Goal: Transaction & Acquisition: Obtain resource

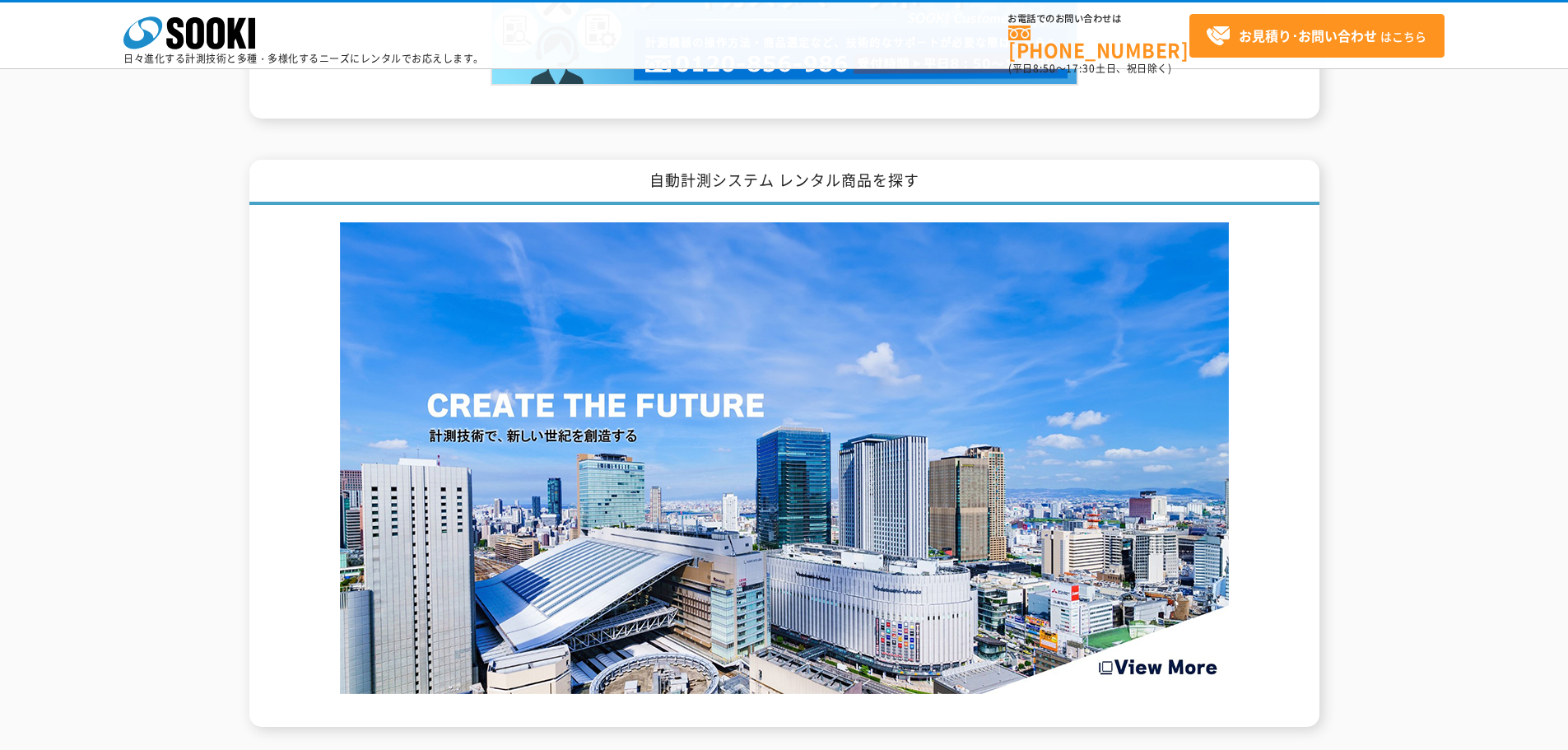
scroll to position [2102, 0]
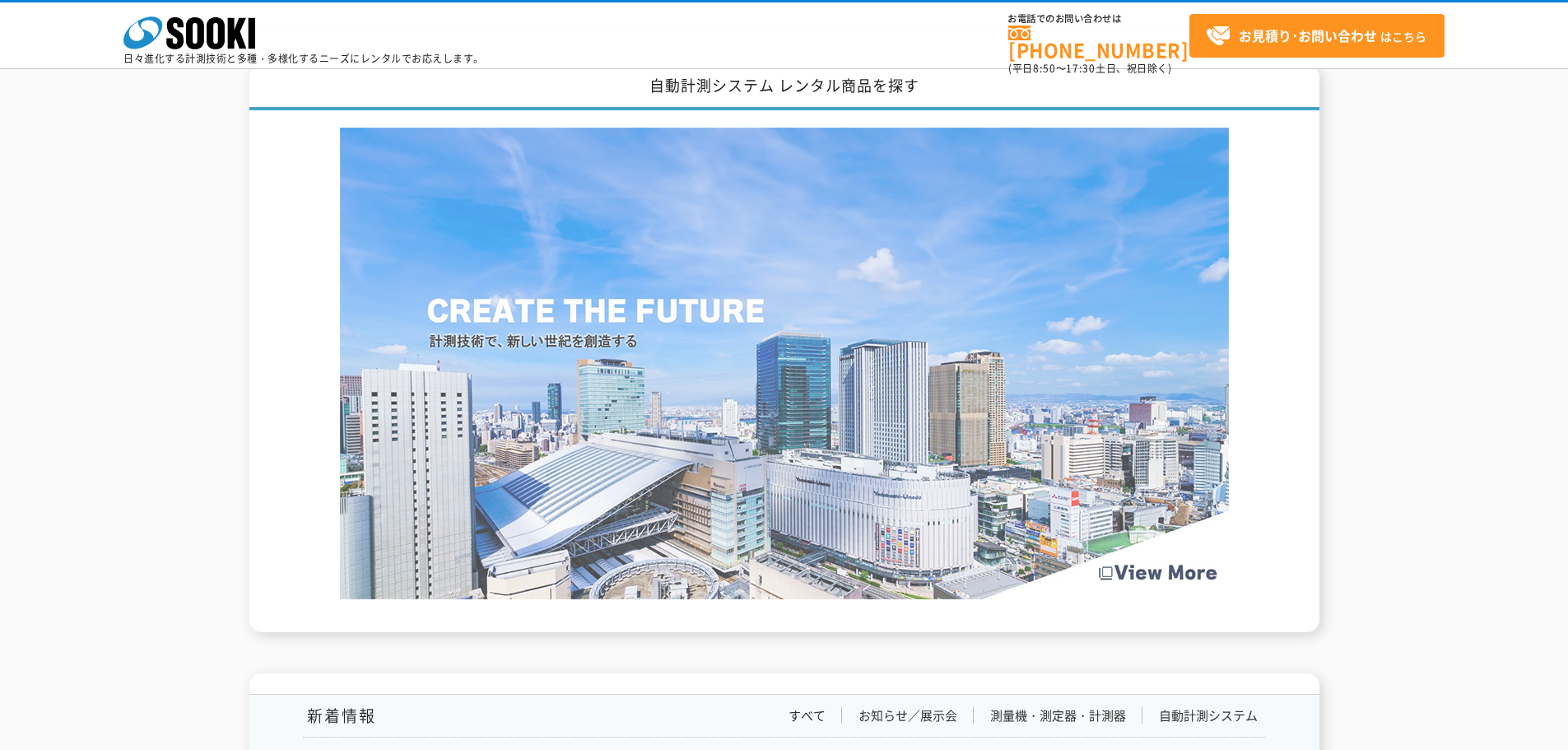
click at [1157, 562] on img at bounding box center [784, 363] width 889 height 472
click at [480, 215] on img at bounding box center [784, 363] width 889 height 472
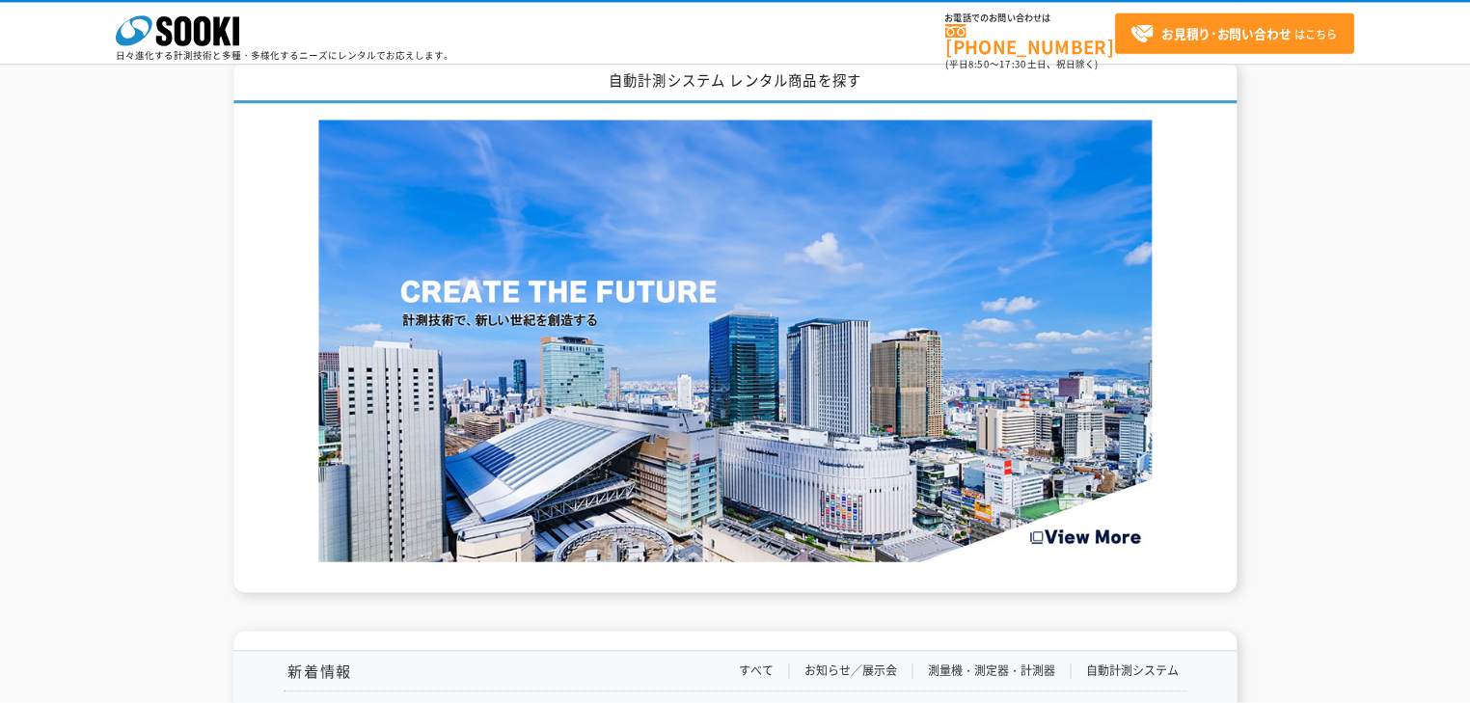
scroll to position [2462, 0]
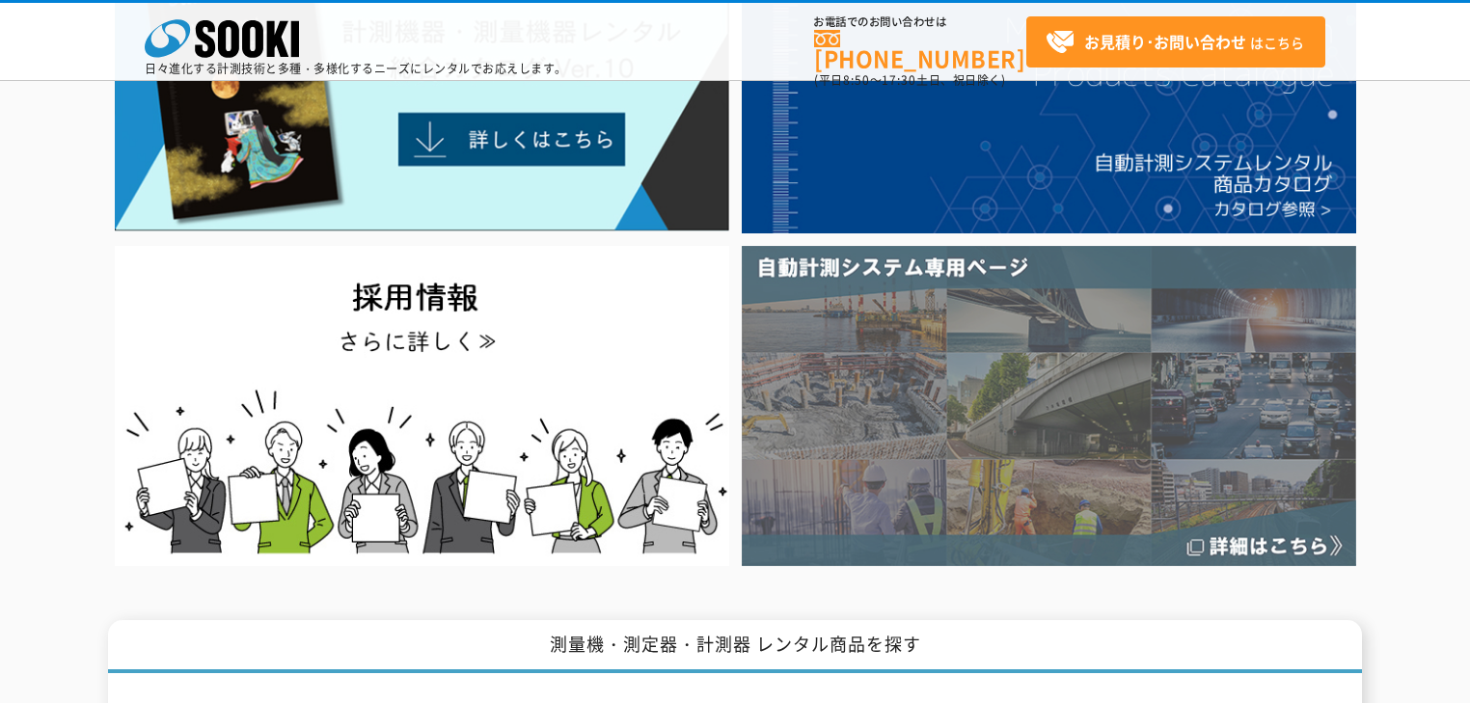
scroll to position [309, 0]
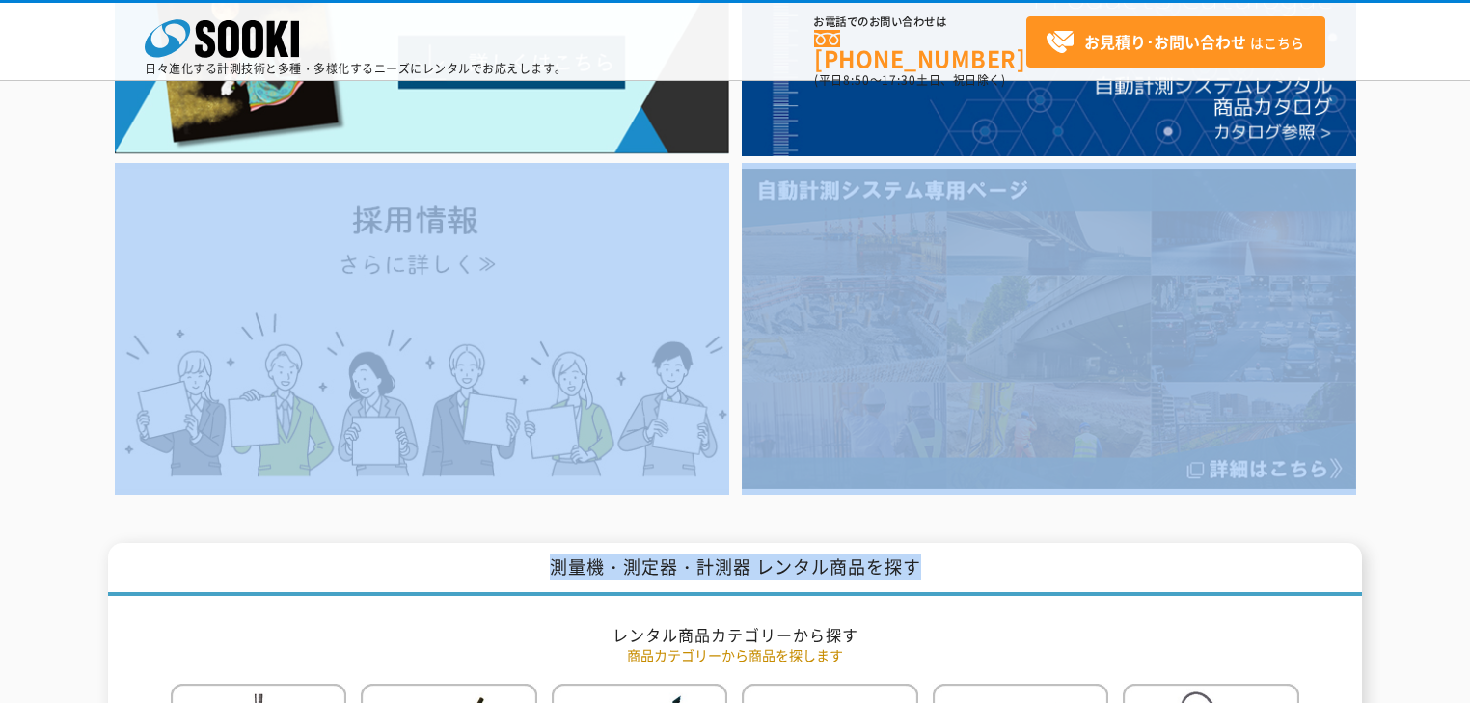
drag, startPoint x: 1163, startPoint y: 580, endPoint x: 0, endPoint y: 410, distance: 1175.0
click at [0, 410] on div at bounding box center [735, 181] width 1470 height 628
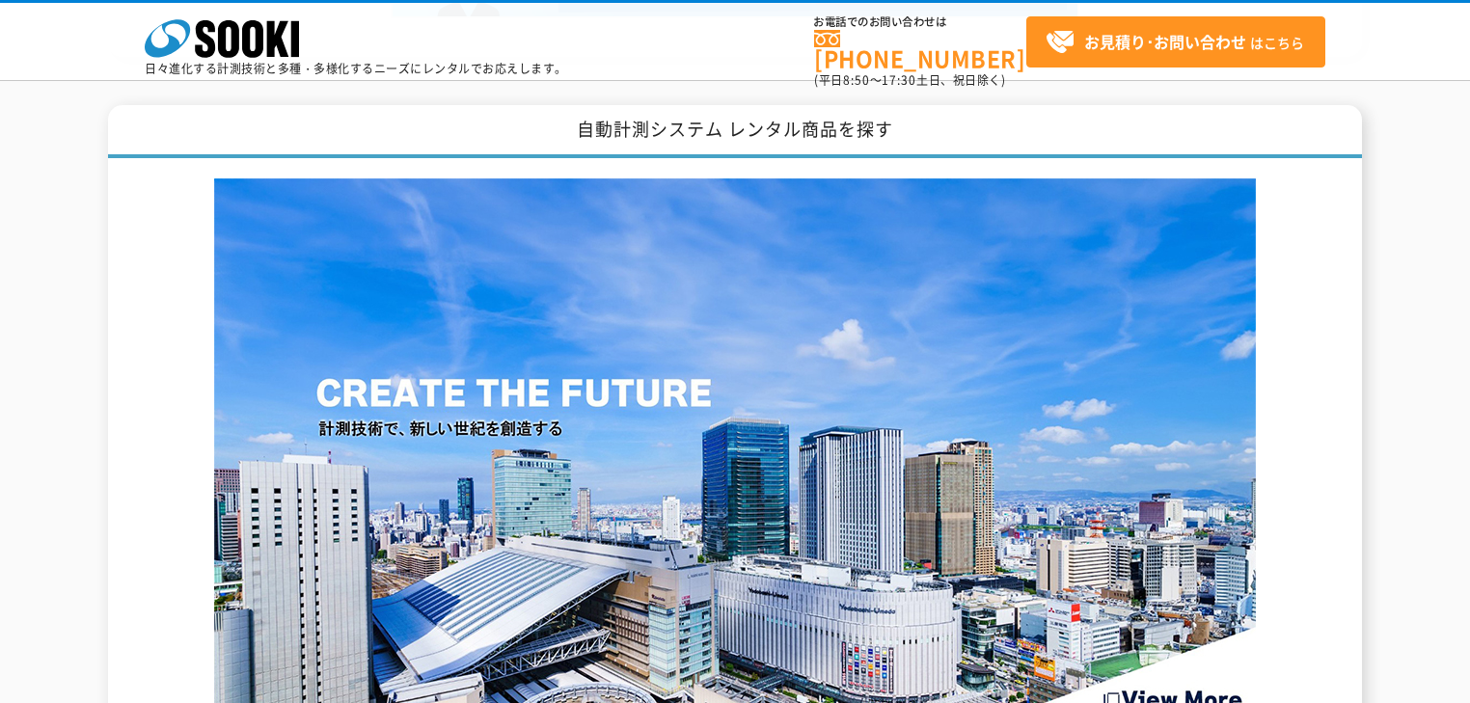
scroll to position [2443, 0]
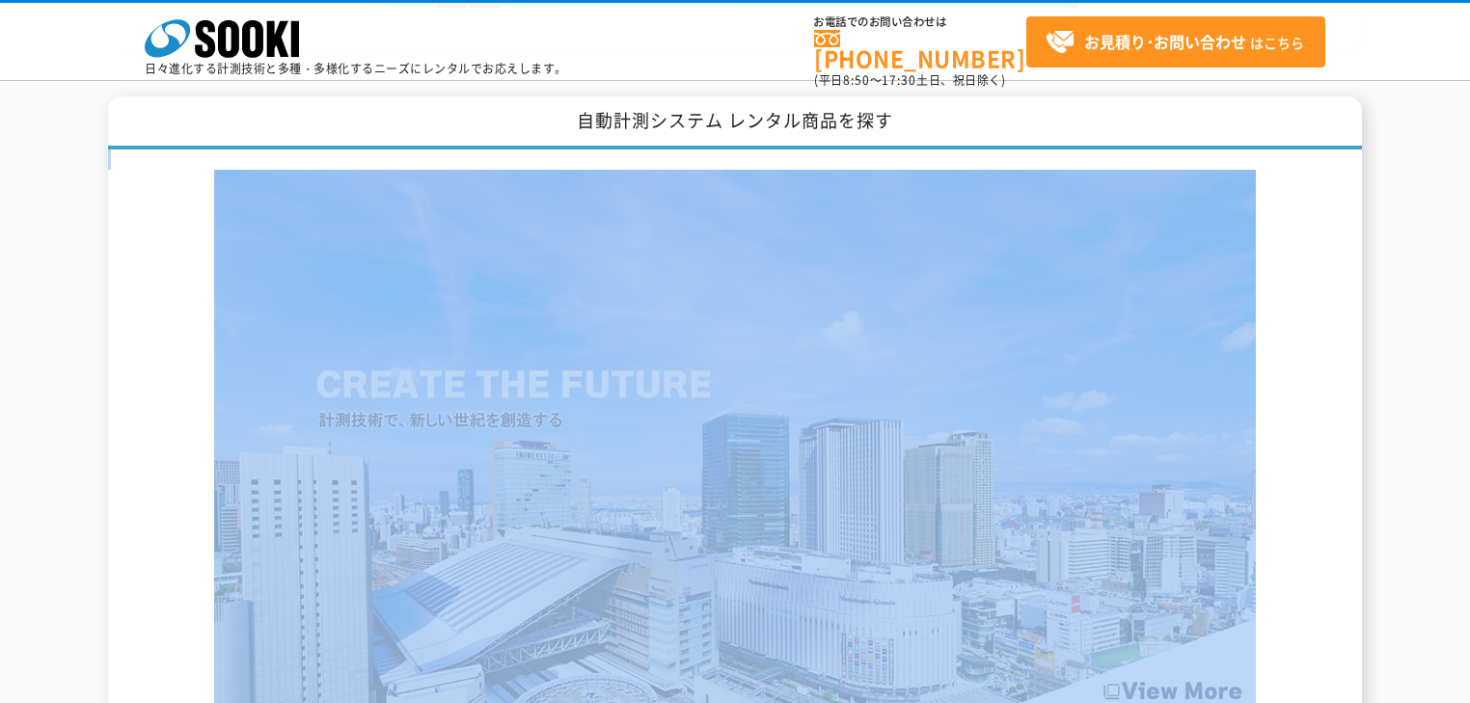
drag, startPoint x: 1439, startPoint y: 525, endPoint x: 1288, endPoint y: 147, distance: 407.1
click at [1288, 147] on div "自動計測システム レンタル商品を探す" at bounding box center [735, 428] width 1470 height 665
click at [1288, 147] on div "自動計測システム レンタル商品を探す" at bounding box center [735, 428] width 1254 height 665
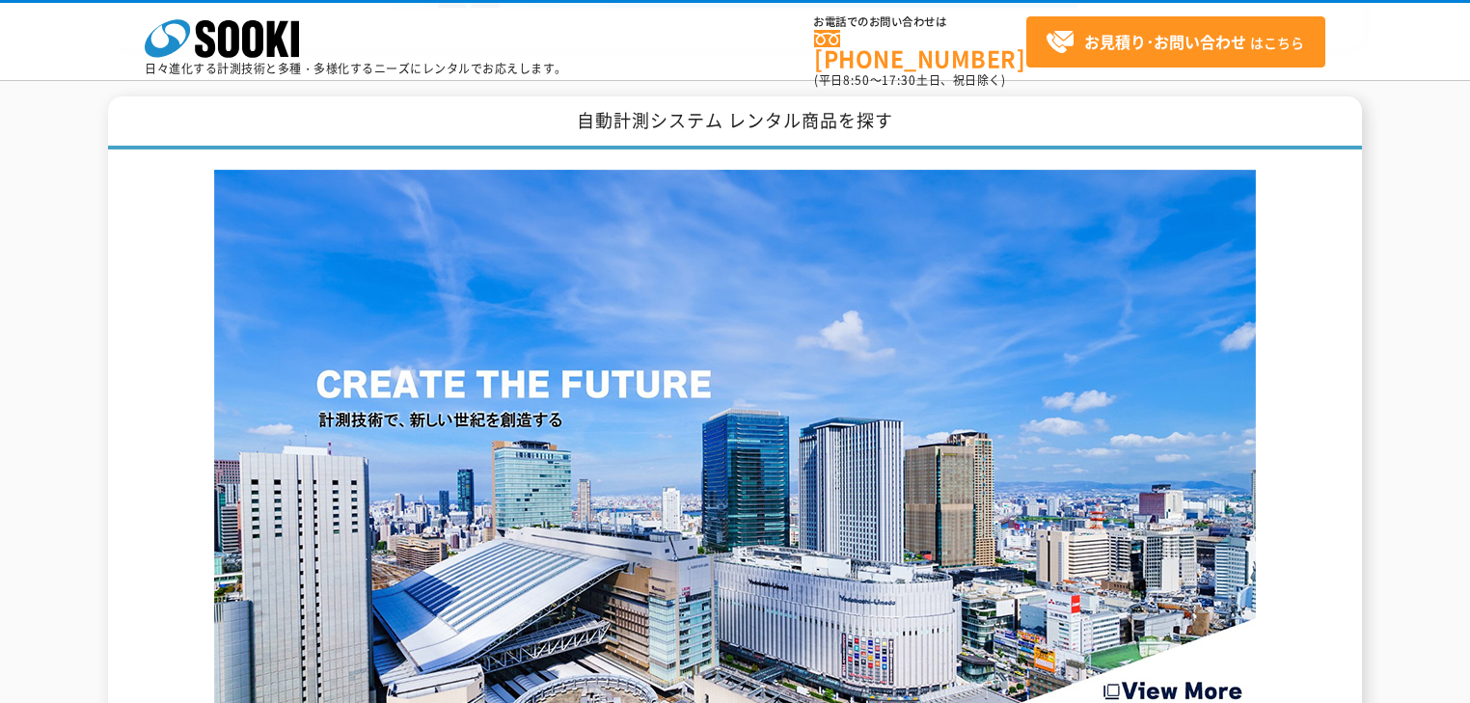
scroll to position [1828, 0]
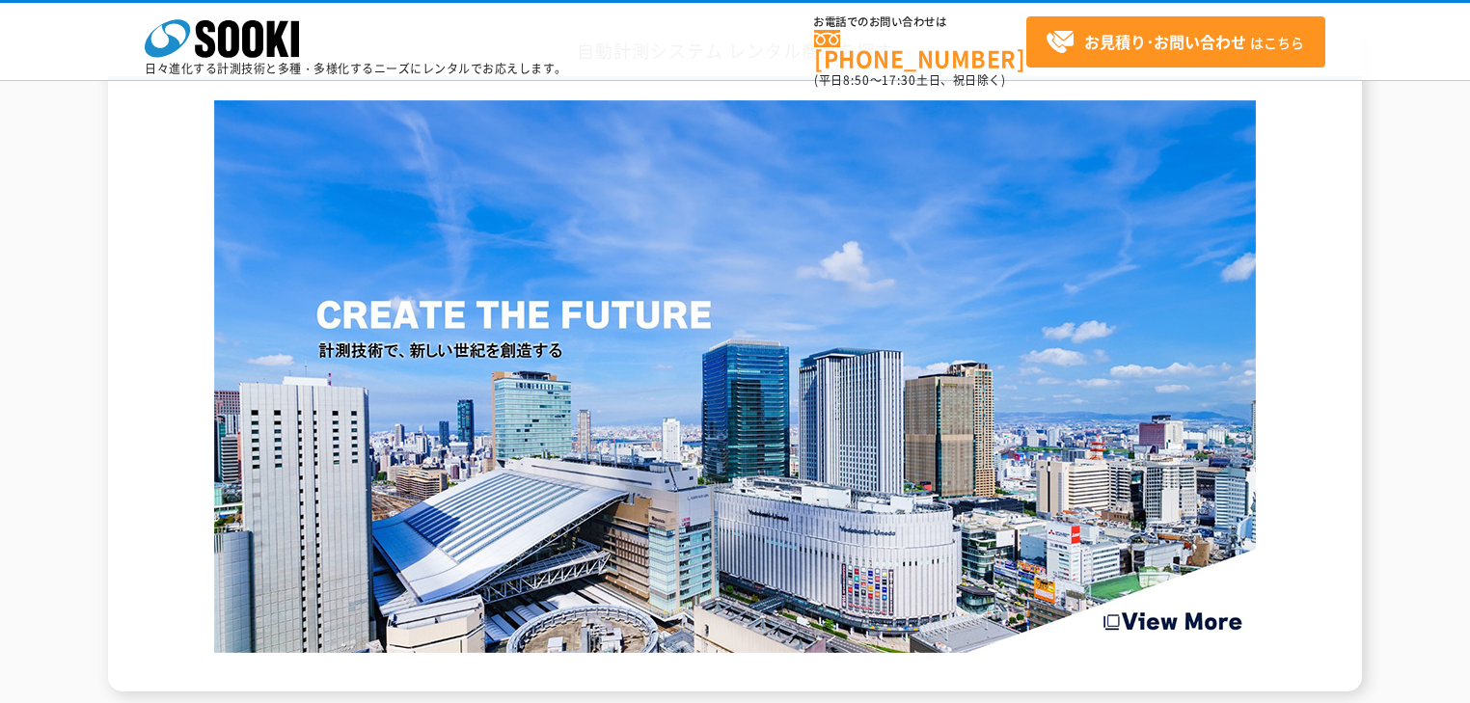
scroll to position [2550, 0]
